Goal: Answer question/provide support: Share knowledge or assist other users

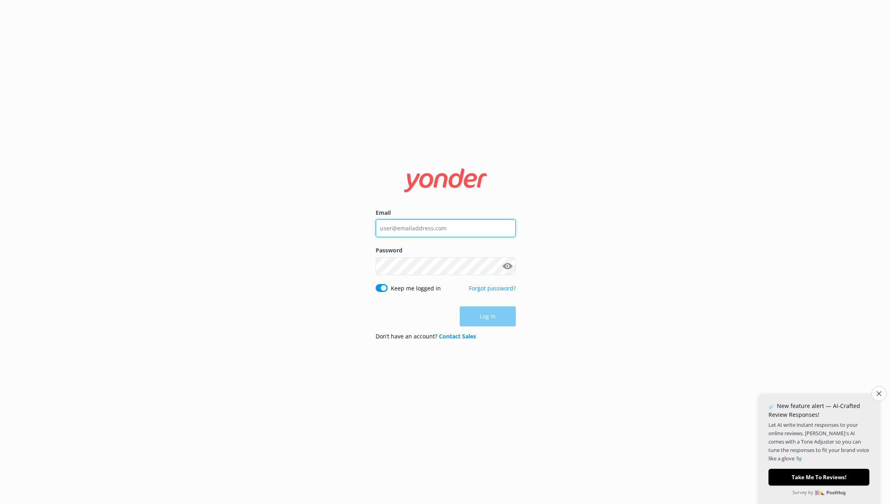
type input "[EMAIL_ADDRESS][DOMAIN_NAME]"
click at [0, 504] on nordpass-portal at bounding box center [0, 504] width 0 height 0
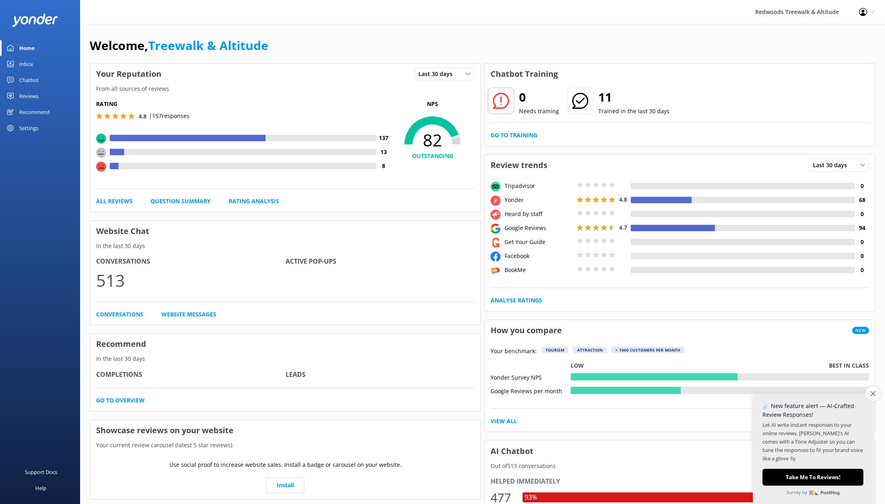
click at [870, 394] on icon "Close survey" at bounding box center [872, 393] width 5 height 5
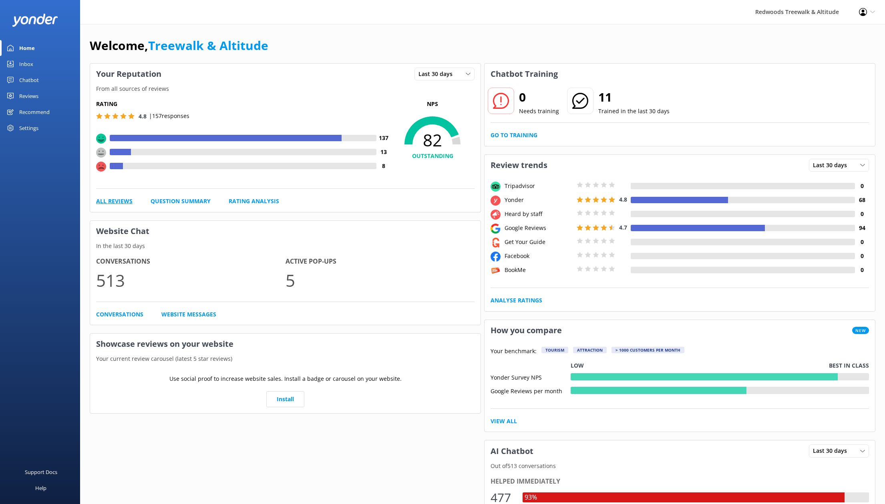
click at [121, 200] on link "All Reviews" at bounding box center [114, 201] width 36 height 9
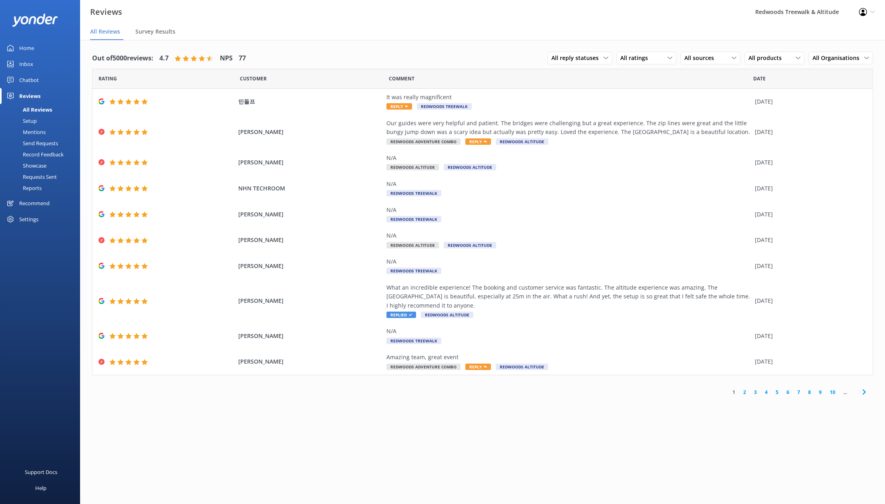
click at [36, 76] on div "Chatbot" at bounding box center [29, 80] width 20 height 16
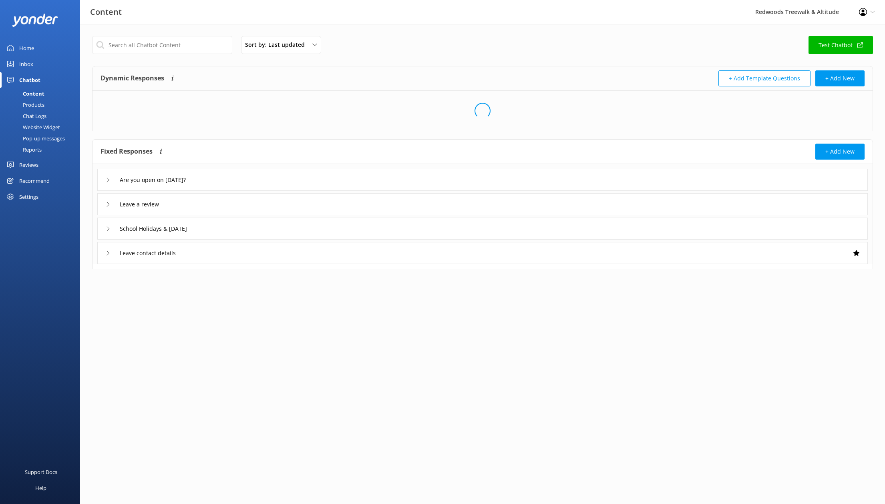
click at [27, 61] on div "Inbox" at bounding box center [26, 64] width 14 height 16
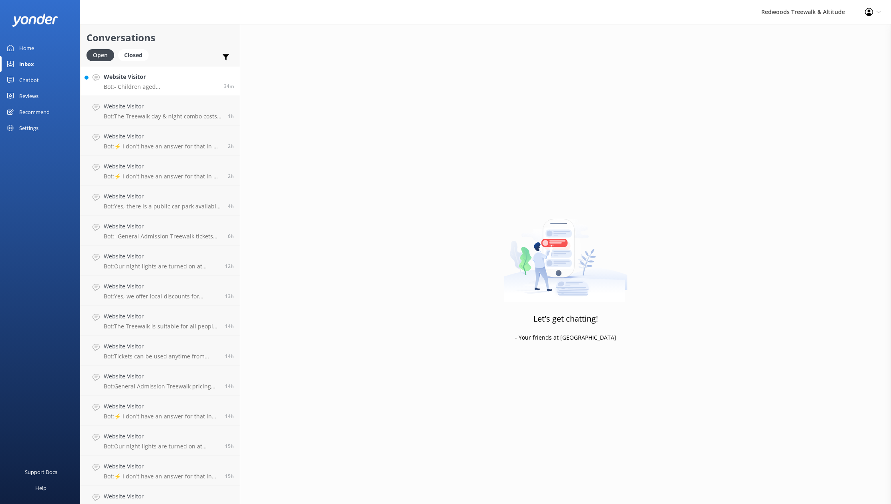
click at [161, 81] on h4 "Website Visitor" at bounding box center [161, 76] width 114 height 9
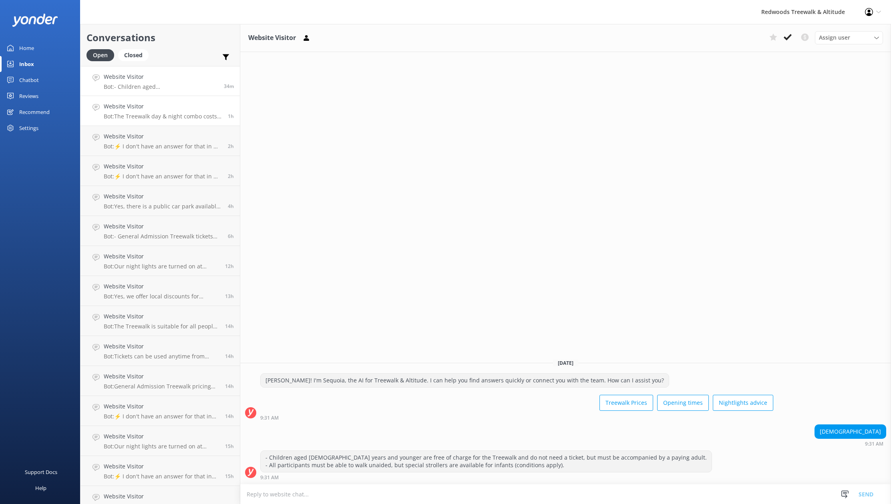
click at [156, 112] on div "Website Visitor Bot: The Treewalk day & night combo costs $69 per adult (16+ ye…" at bounding box center [163, 111] width 118 height 18
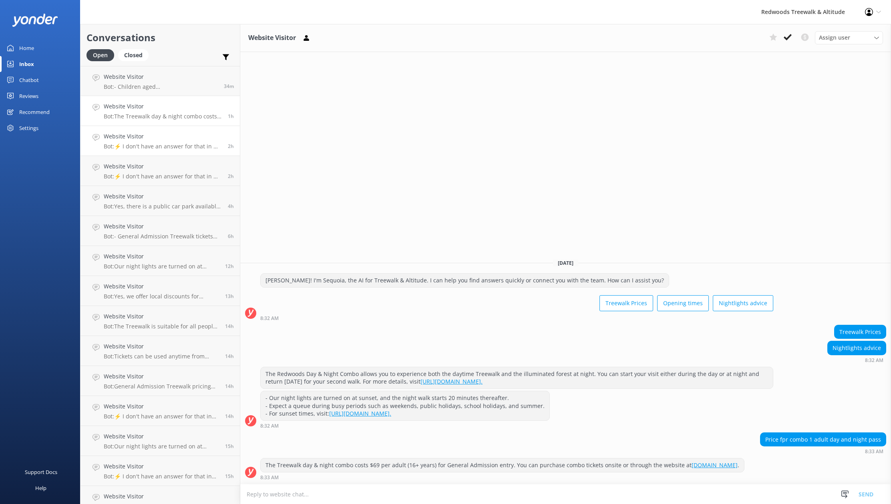
click at [150, 145] on p "Bot: ⚡ I don't have an answer for that in my knowledge base. Please try and rep…" at bounding box center [163, 146] width 118 height 7
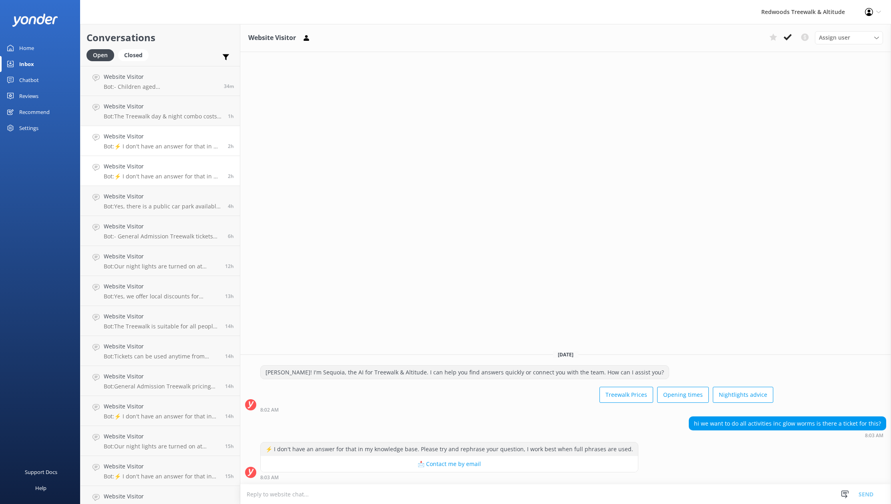
click at [147, 172] on div "Website Visitor Bot: ⚡ I don't have an answer for that in my knowledge base. Pl…" at bounding box center [163, 171] width 118 height 18
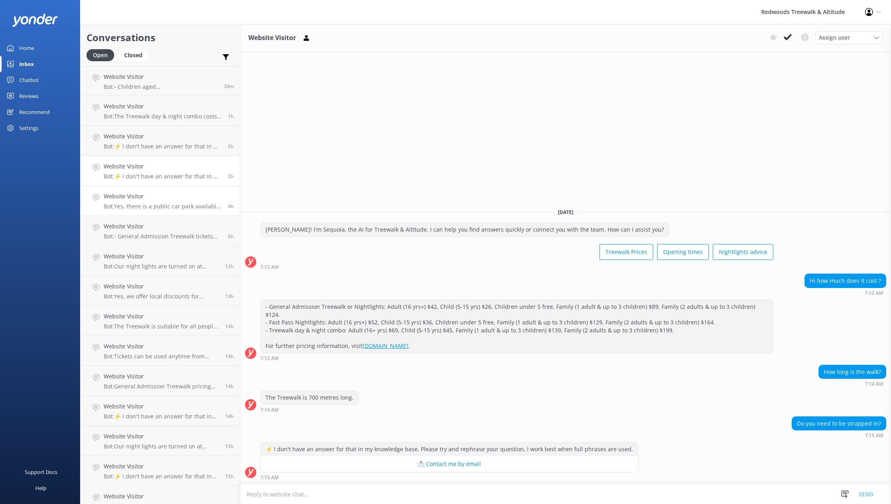
click at [149, 199] on h4 "Website Visitor" at bounding box center [163, 196] width 118 height 9
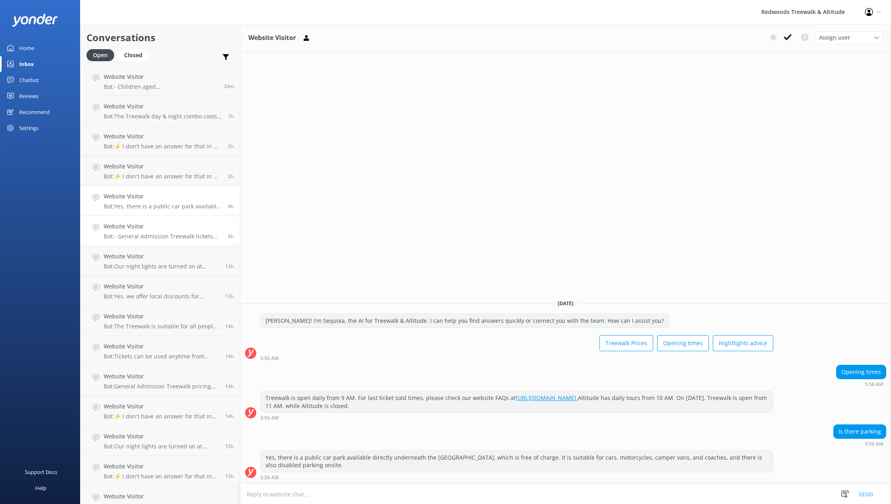
click at [149, 219] on link "Website Visitor Bot: - General Admission Treewalk tickets are valid for up to 1…" at bounding box center [159, 231] width 159 height 30
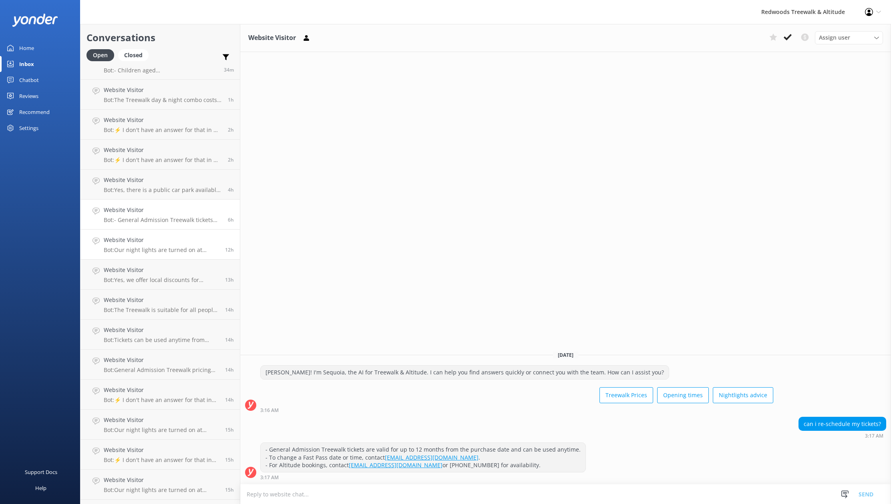
click at [151, 240] on h4 "Website Visitor" at bounding box center [161, 240] width 115 height 9
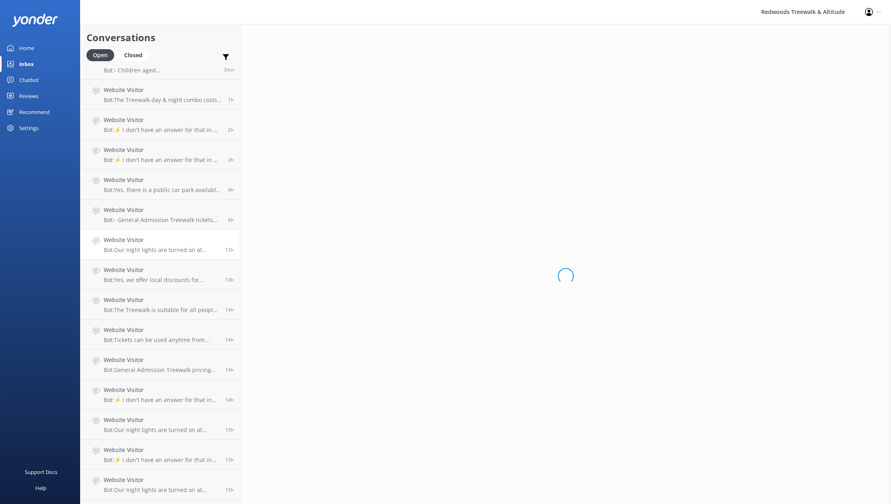
scroll to position [16, 0]
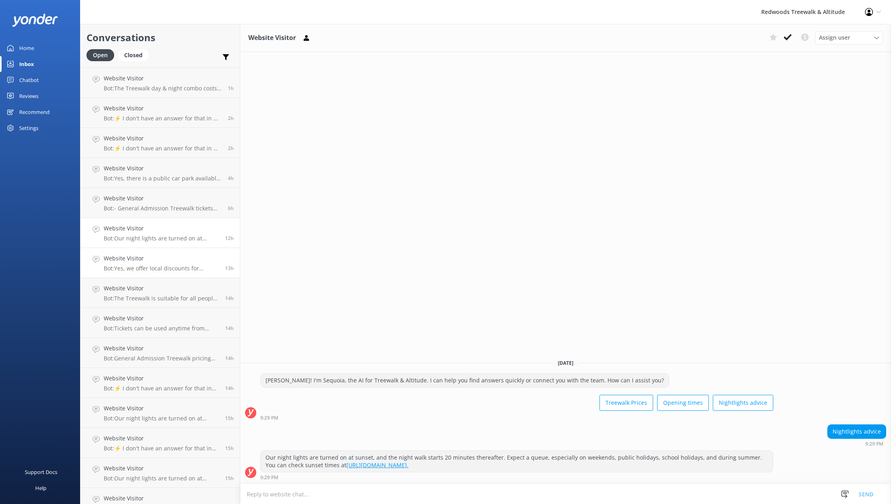
click at [153, 250] on link "Website Visitor Bot: Yes, we offer local discounts for Rotorua residents. For t…" at bounding box center [159, 263] width 159 height 30
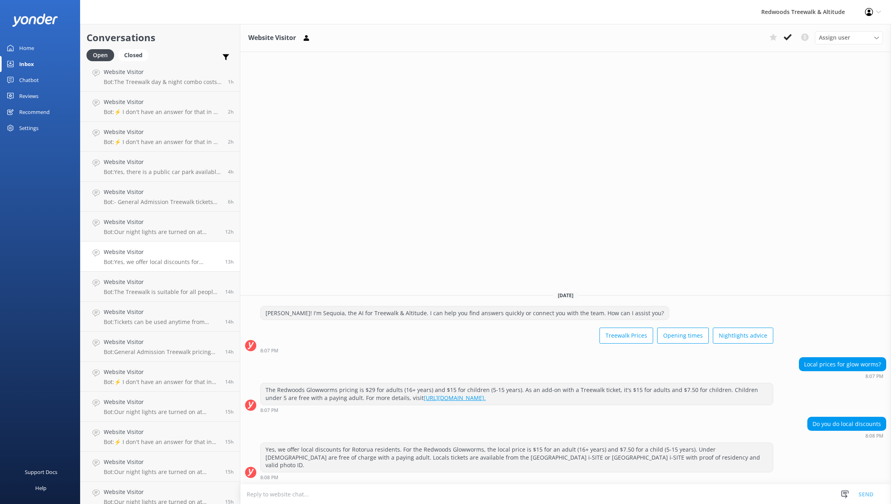
scroll to position [37, 0]
click at [155, 273] on link "Website Visitor Bot: The Treewalk is suitable for all people, young and old, an…" at bounding box center [159, 286] width 159 height 30
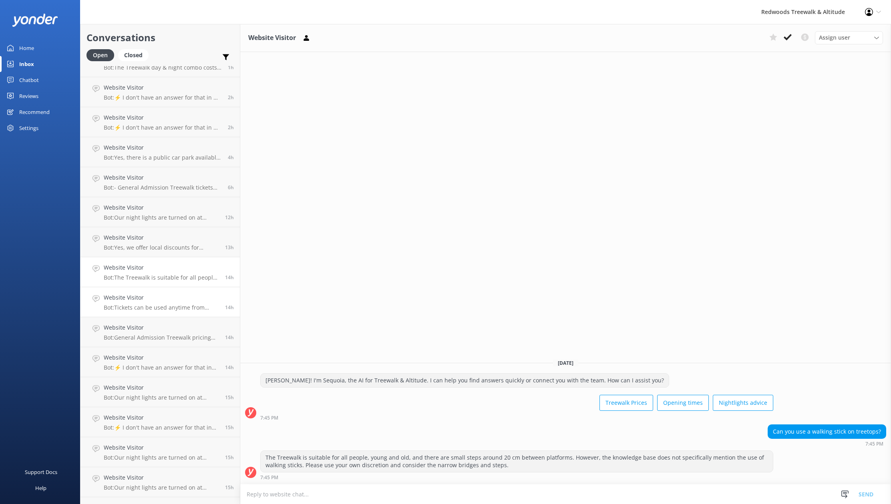
scroll to position [46, 0]
click at [153, 299] on h4 "Website Visitor" at bounding box center [161, 302] width 115 height 9
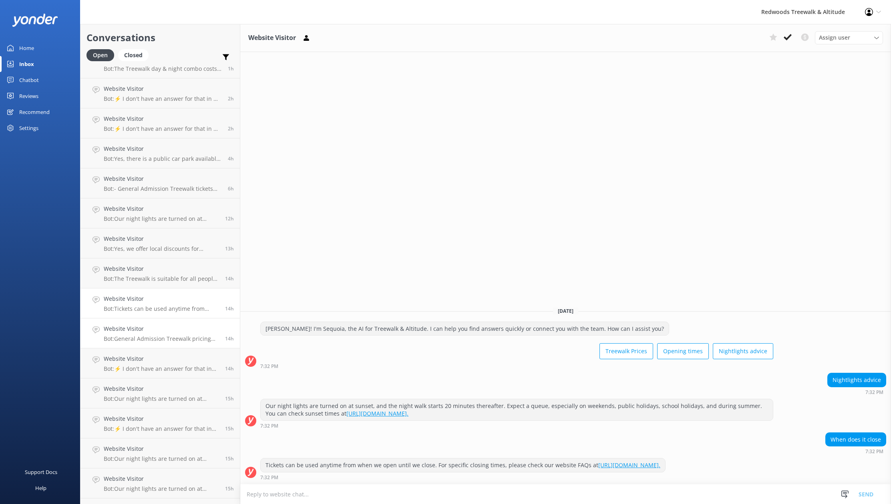
click at [152, 332] on h4 "Website Visitor" at bounding box center [161, 329] width 115 height 9
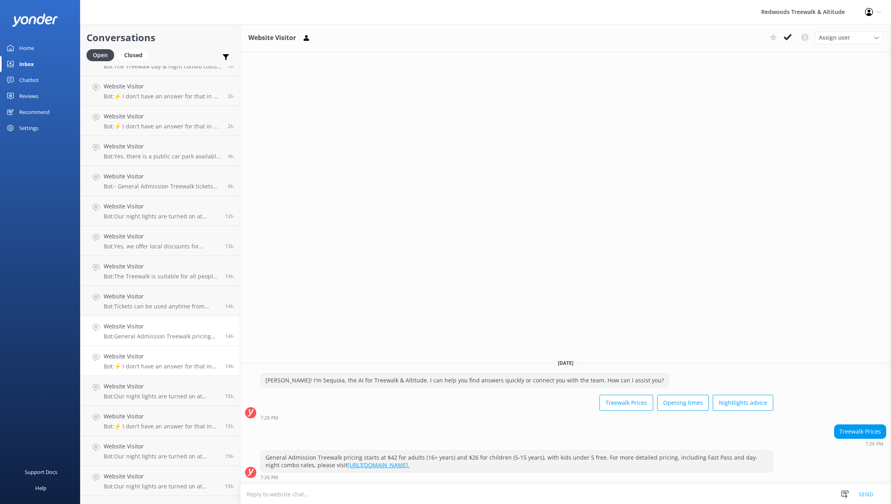
click at [154, 352] on h4 "Website Visitor" at bounding box center [161, 356] width 115 height 9
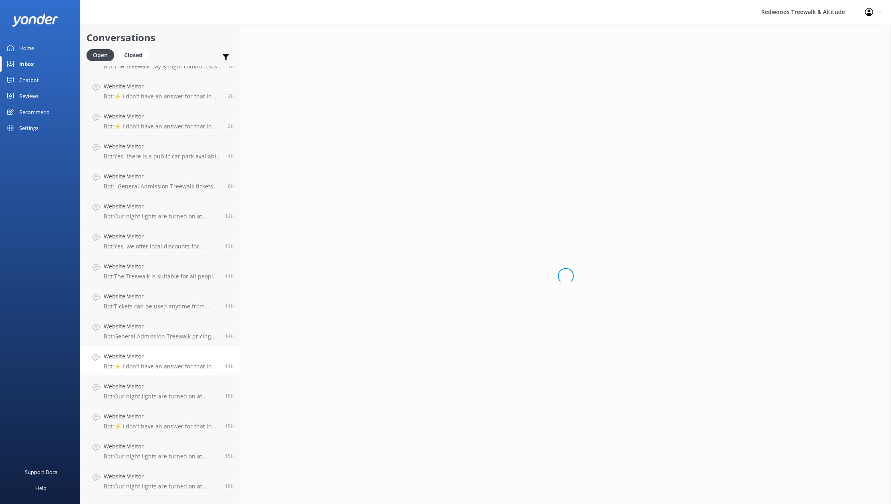
scroll to position [50, 0]
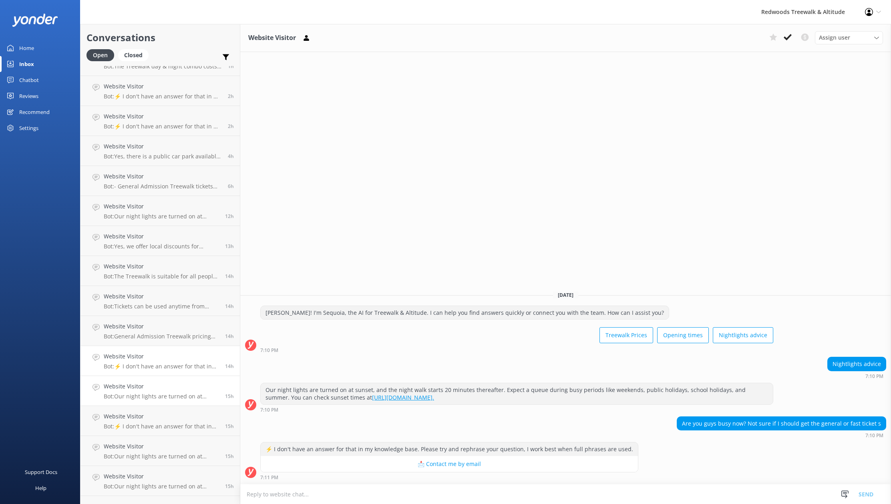
click at [153, 391] on div "Website Visitor Bot: Our night lights are turned on at sunset, and the night wa…" at bounding box center [161, 391] width 115 height 18
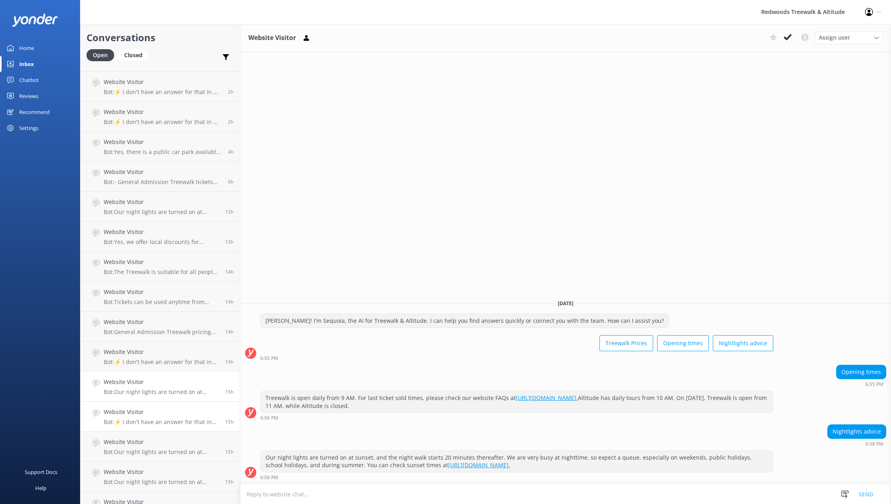
click at [155, 404] on link "Website Visitor Bot: ⚡ I don't have an answer for that in my knowledge base. Pl…" at bounding box center [159, 417] width 159 height 30
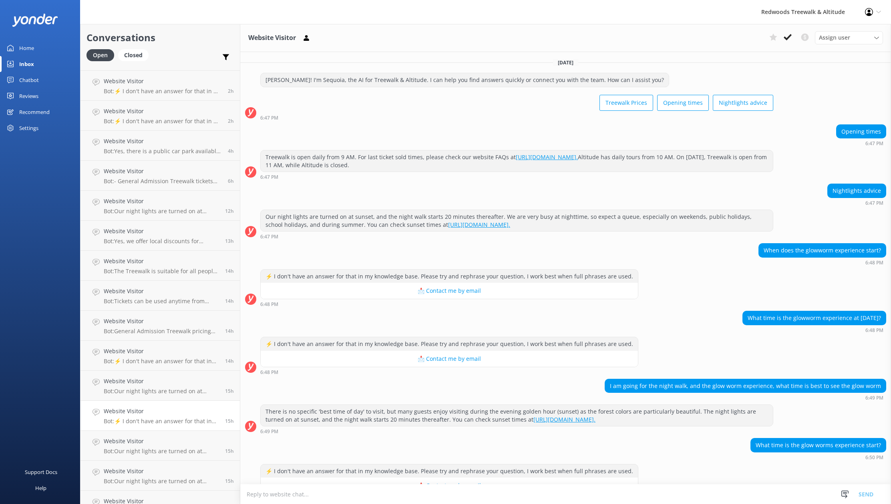
scroll to position [21, 0]
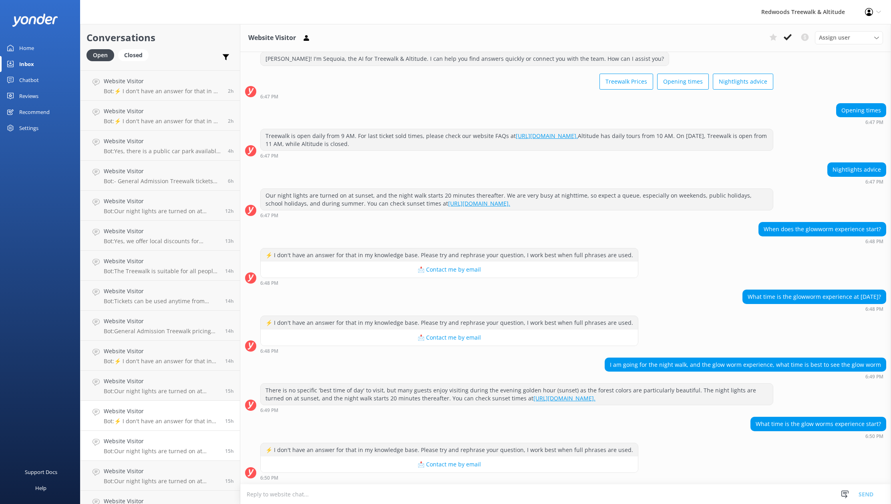
click at [153, 437] on link "Website Visitor Bot: Our night lights are turned on at sunset, and the night wa…" at bounding box center [159, 446] width 159 height 30
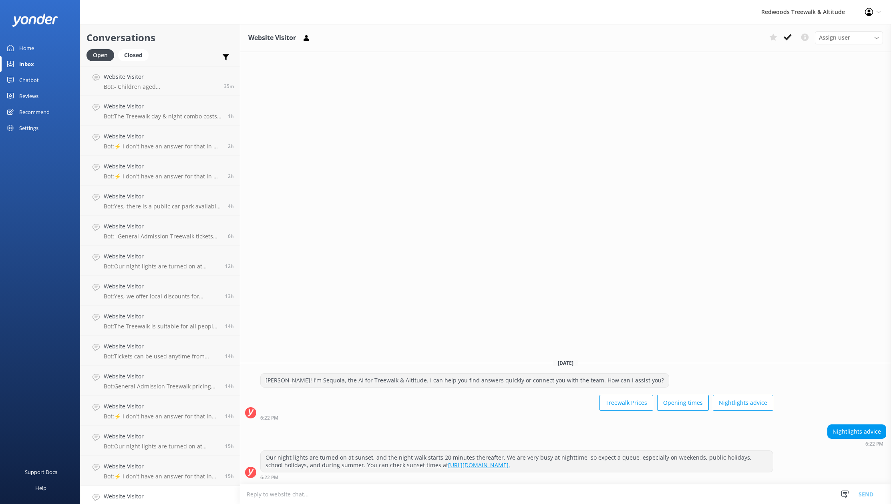
click at [35, 60] on link "Inbox" at bounding box center [40, 64] width 80 height 16
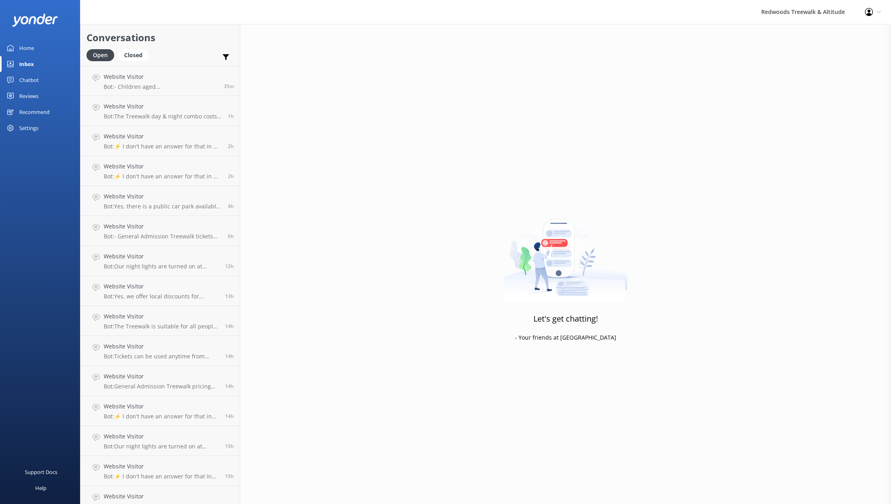
click at [44, 98] on link "Reviews" at bounding box center [40, 96] width 80 height 16
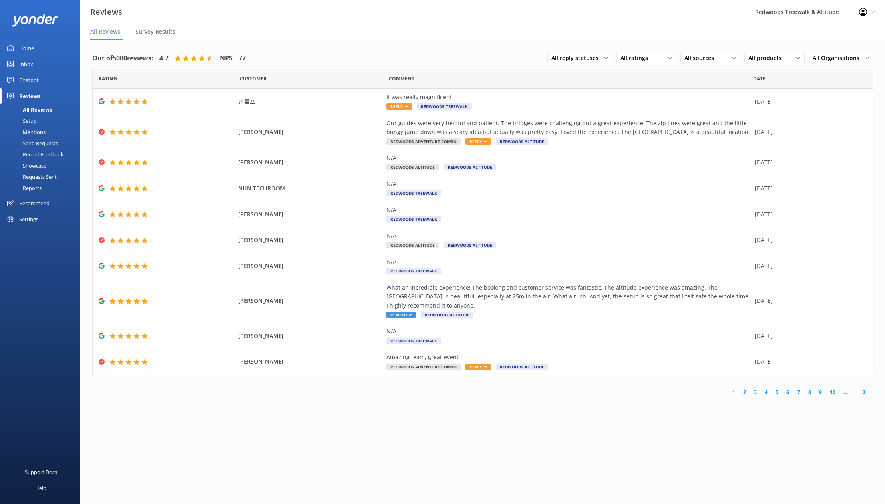
click at [40, 80] on link "Chatbot" at bounding box center [40, 80] width 80 height 16
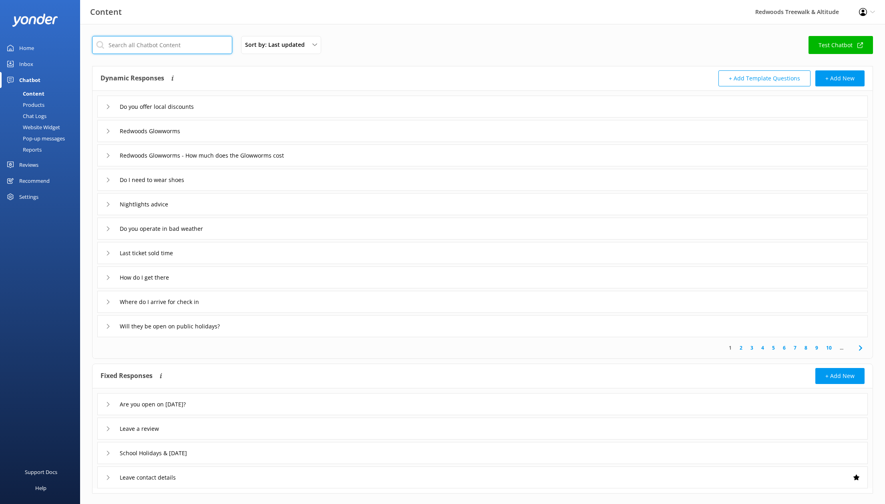
click at [119, 43] on input "text" at bounding box center [162, 45] width 140 height 18
type input "days"
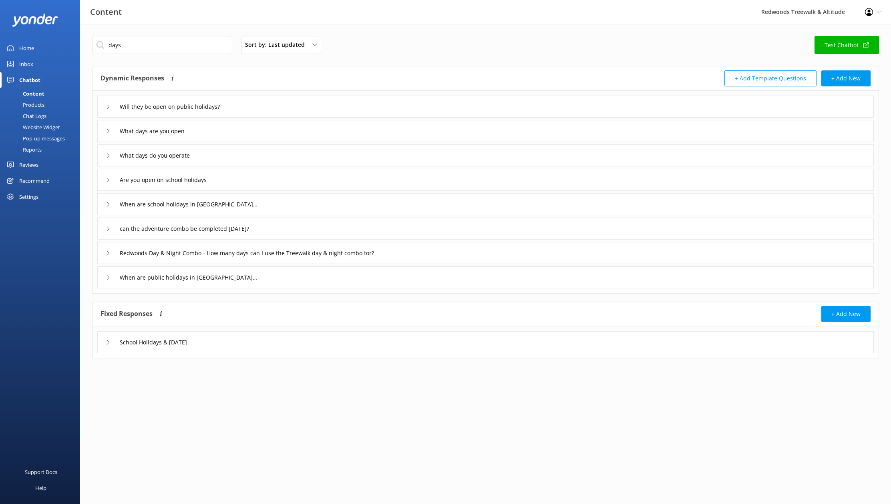
click at [107, 109] on div "Will they be open on public holidays?" at bounding box center [170, 106] width 128 height 13
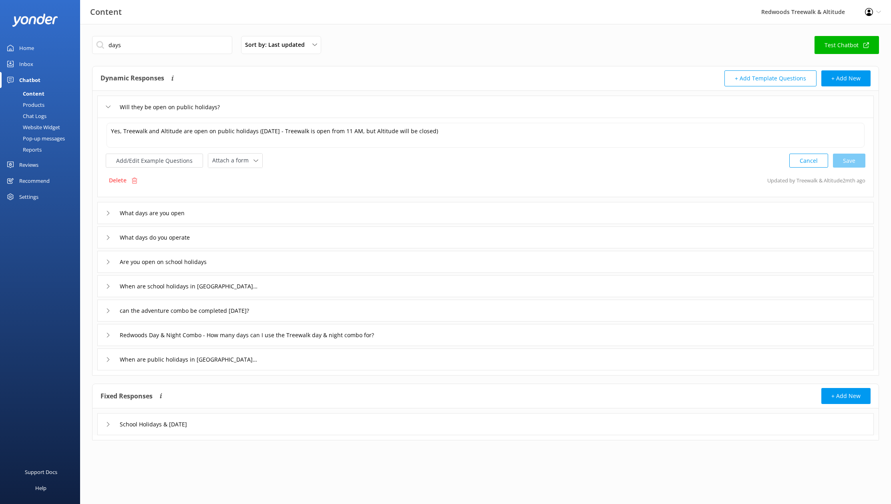
click at [107, 109] on div "Will they be open on public holidays?" at bounding box center [170, 106] width 128 height 13
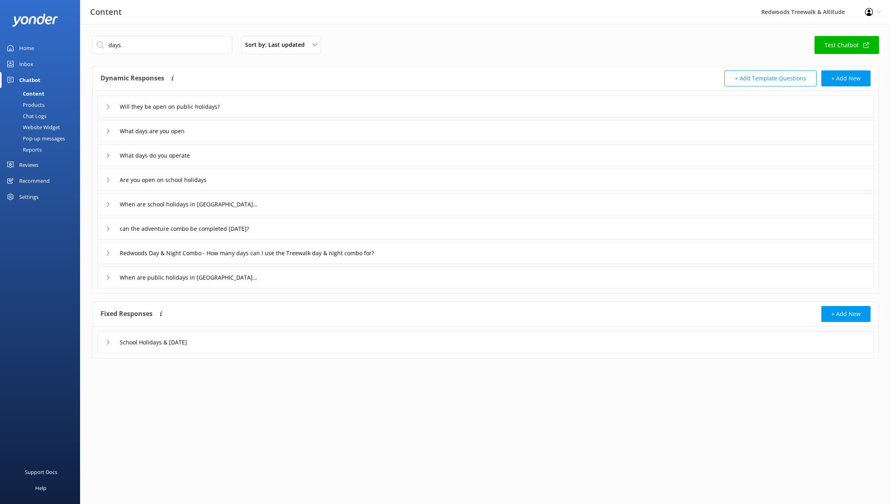
click at [108, 129] on icon at bounding box center [108, 131] width 5 height 5
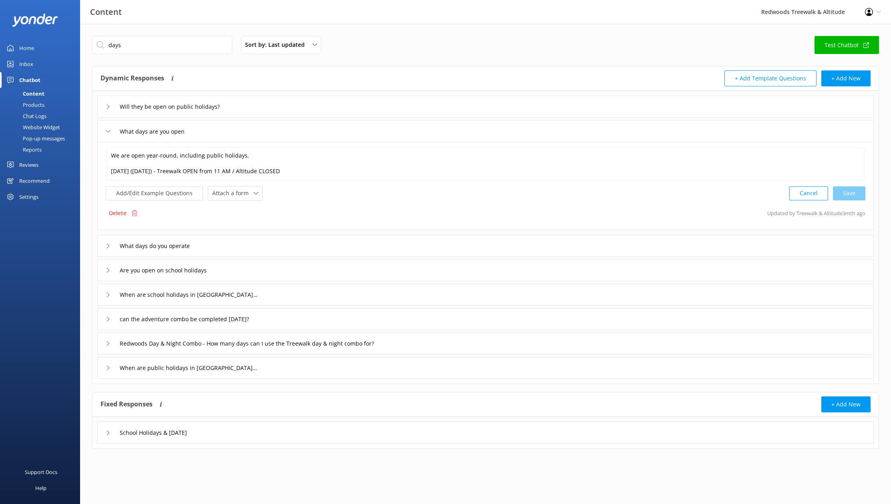
click at [108, 129] on div "What days are you open" at bounding box center [146, 131] width 80 height 13
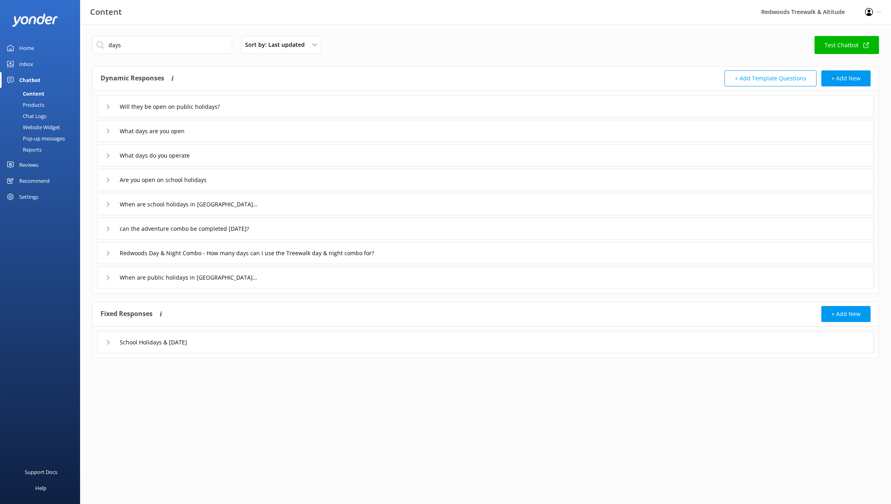
click at [108, 155] on icon at bounding box center [108, 155] width 5 height 5
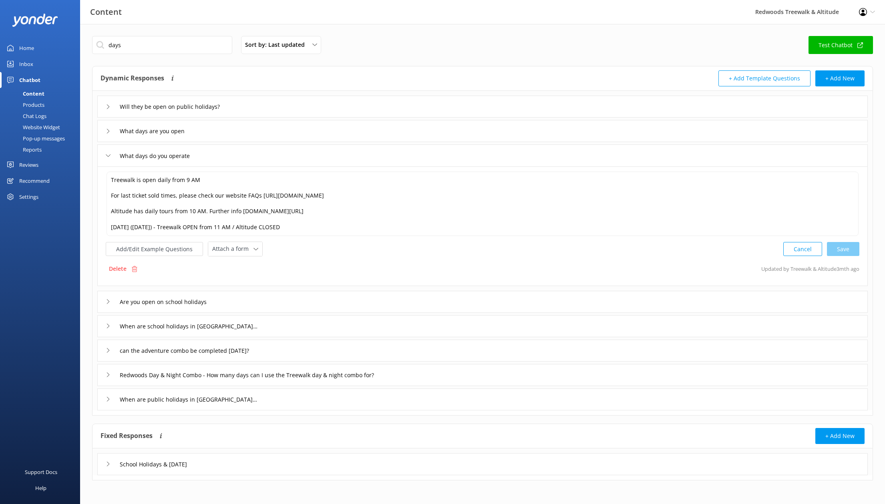
click at [108, 155] on icon at bounding box center [108, 155] width 5 height 5
